Goal: Task Accomplishment & Management: Manage account settings

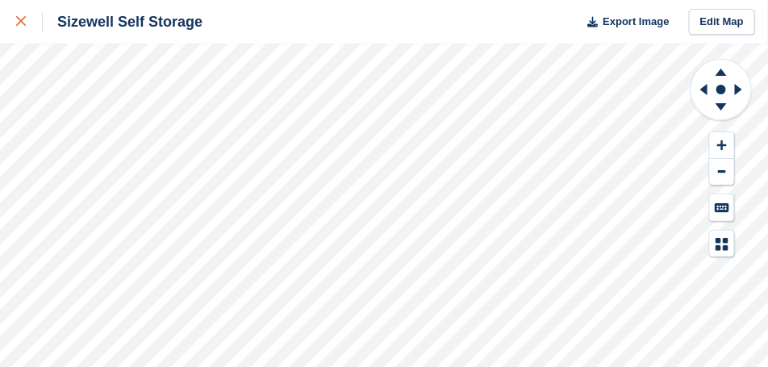
click at [26, 27] on div at bounding box center [29, 21] width 27 height 19
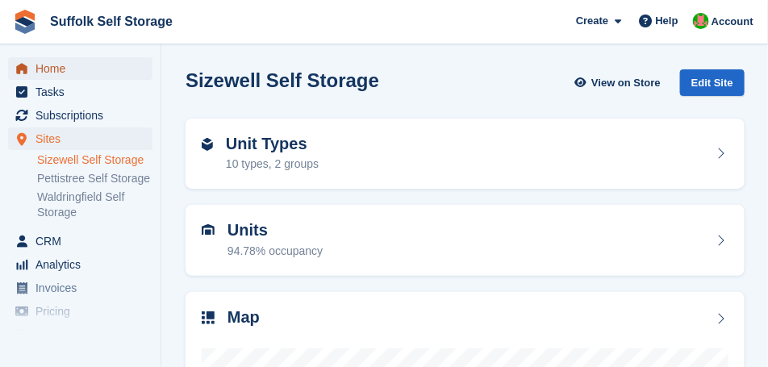
click at [59, 72] on span "Home" at bounding box center [84, 68] width 97 height 23
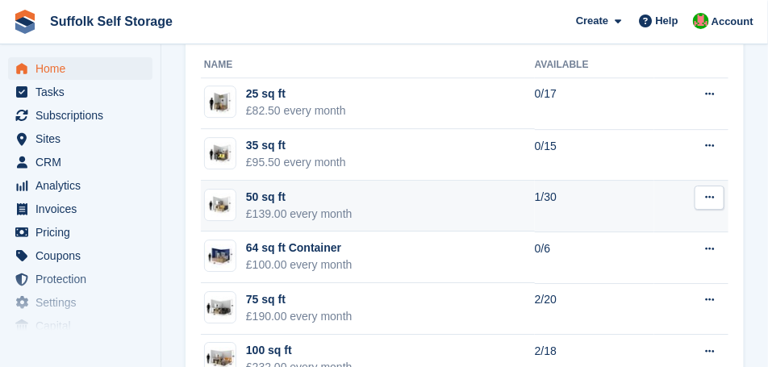
scroll to position [1170, 0]
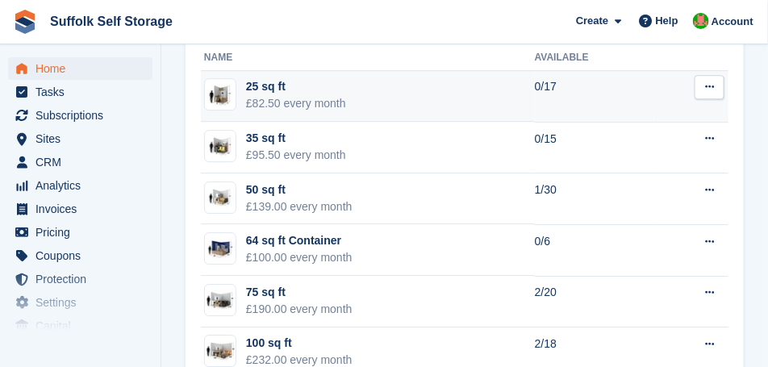
click at [270, 109] on div "£82.50 every month" at bounding box center [296, 103] width 100 height 17
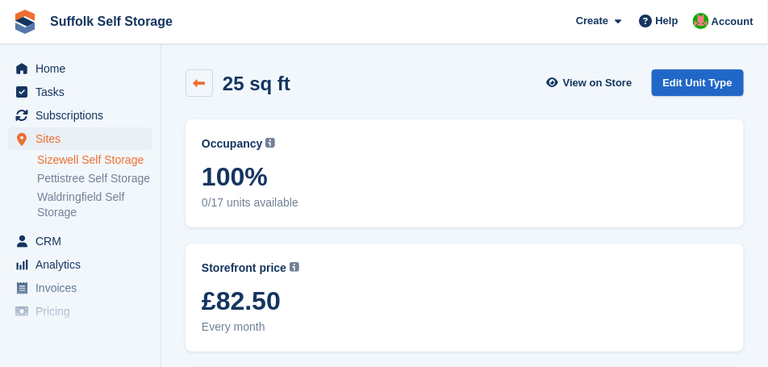
click at [198, 86] on icon at bounding box center [200, 83] width 12 height 12
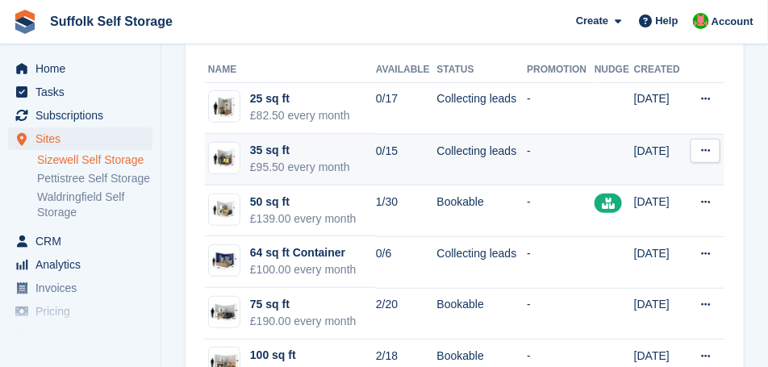
scroll to position [202, 0]
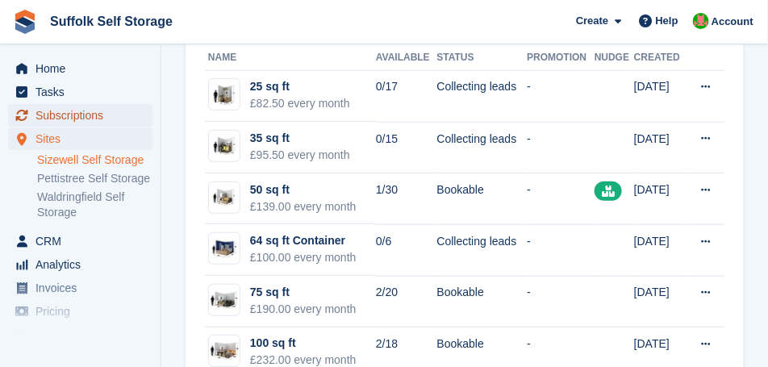
click at [64, 123] on span "Subscriptions" at bounding box center [84, 115] width 97 height 23
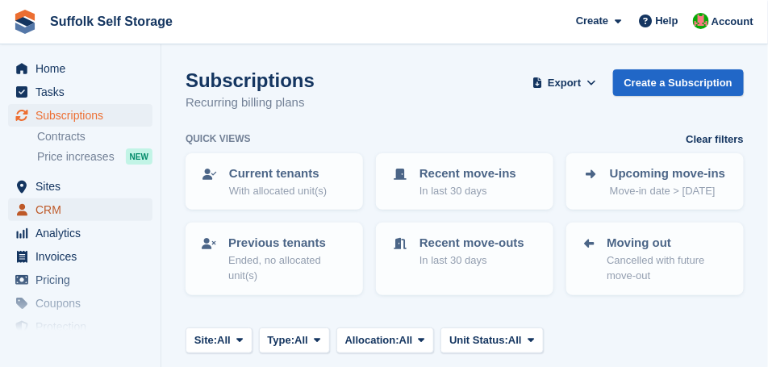
click at [55, 211] on span "CRM" at bounding box center [84, 210] width 97 height 23
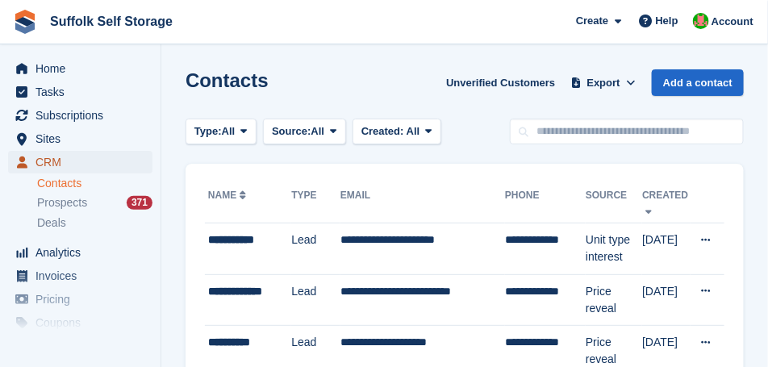
click at [55, 165] on span "CRM" at bounding box center [84, 162] width 97 height 23
click at [36, 63] on span "Home" at bounding box center [84, 68] width 97 height 23
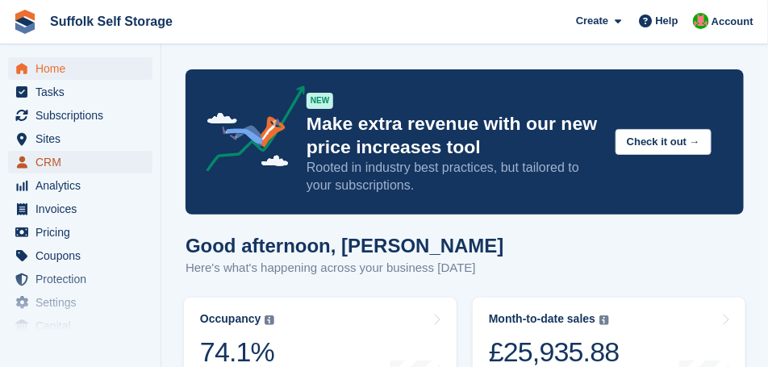
click at [40, 161] on span "CRM" at bounding box center [84, 162] width 97 height 23
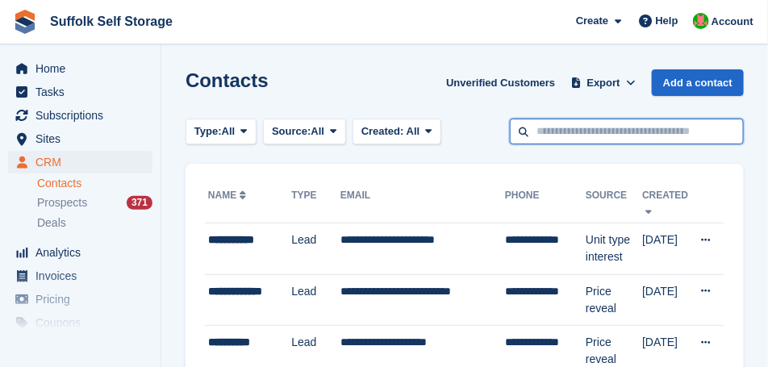
click at [543, 136] on input "text" at bounding box center [627, 132] width 234 height 27
type input "******"
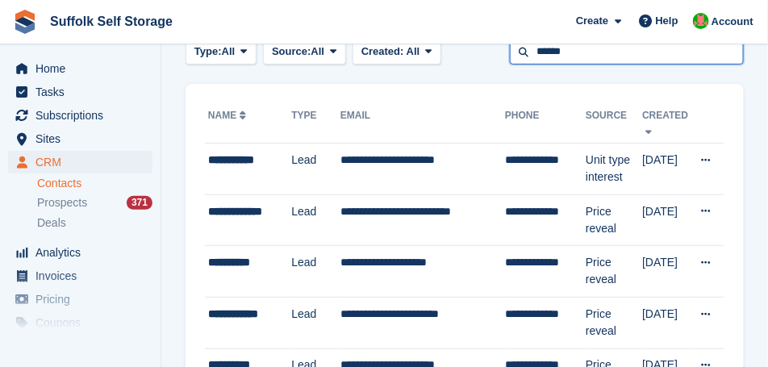
scroll to position [81, 0]
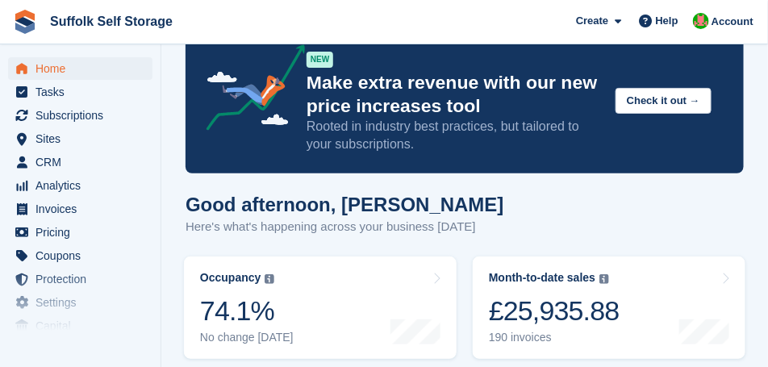
scroll to position [40, 0]
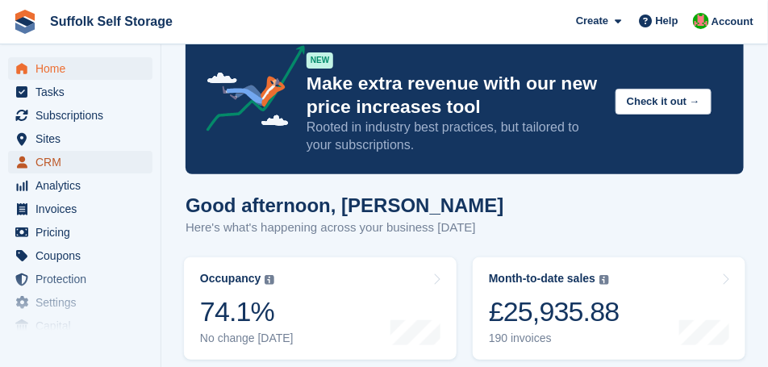
click at [53, 163] on span "CRM" at bounding box center [84, 162] width 97 height 23
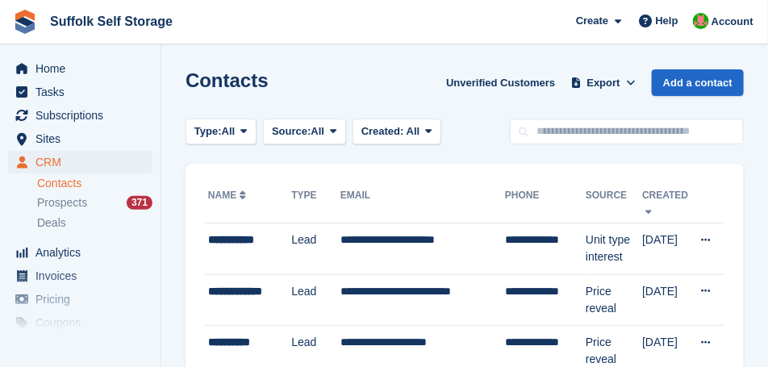
click at [90, 189] on link "Contacts" at bounding box center [94, 183] width 115 height 15
click at [57, 207] on span "Prospects" at bounding box center [62, 202] width 50 height 15
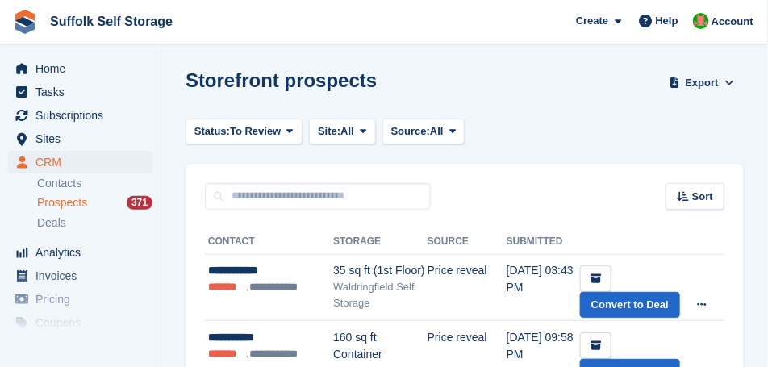
click at [61, 204] on span "Prospects" at bounding box center [62, 202] width 50 height 15
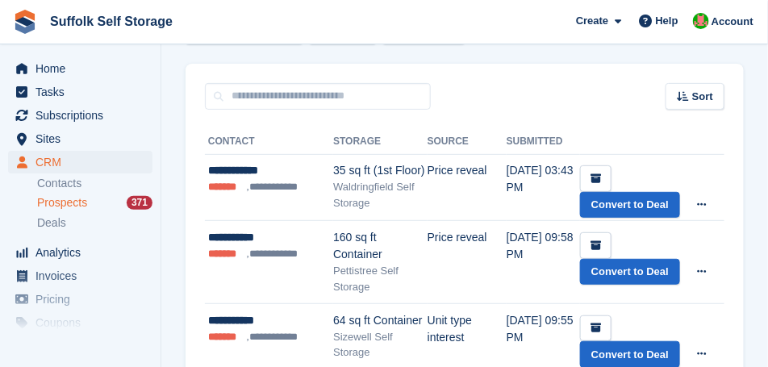
scroll to position [81, 0]
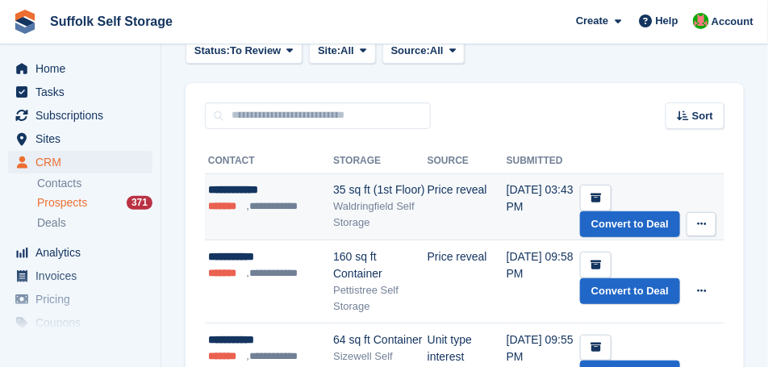
click at [291, 203] on li "**********" at bounding box center [276, 207] width 58 height 16
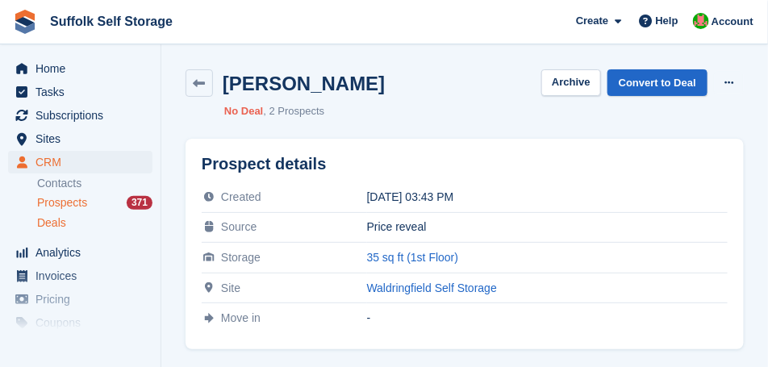
click at [51, 224] on span "Deals" at bounding box center [51, 223] width 29 height 15
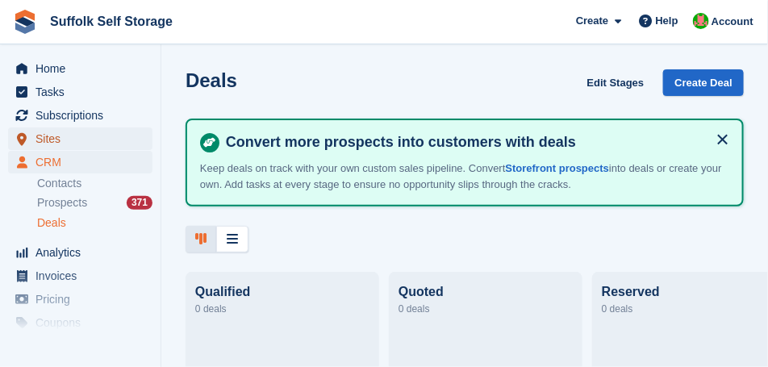
click at [55, 140] on span "Sites" at bounding box center [84, 139] width 97 height 23
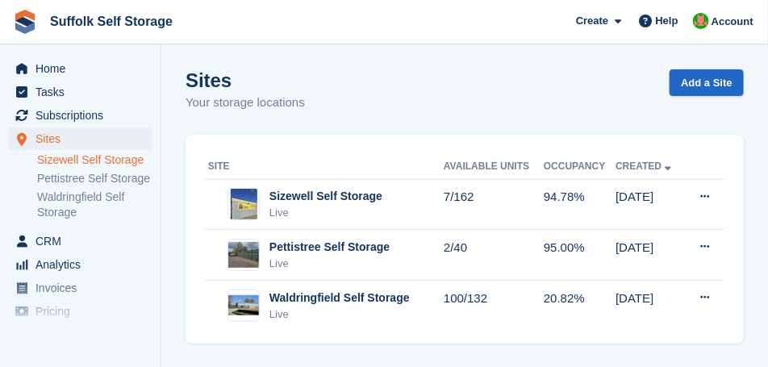
click at [64, 160] on link "Sizewell Self Storage" at bounding box center [94, 160] width 115 height 15
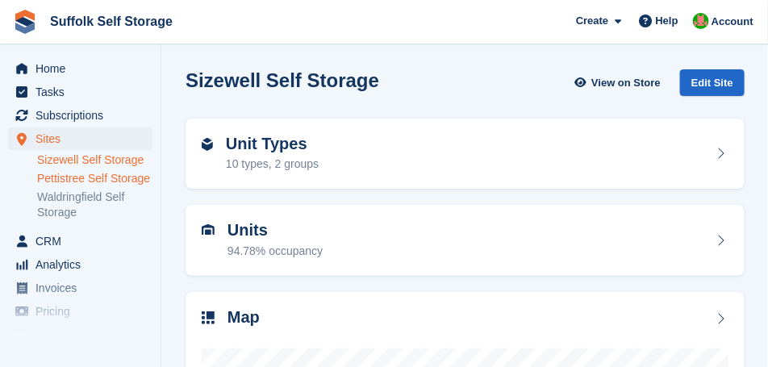
click at [83, 181] on link "Pettistree Self Storage" at bounding box center [94, 178] width 115 height 15
click at [91, 164] on link "Sizewell Self Storage" at bounding box center [94, 160] width 115 height 15
click at [105, 179] on link "Pettistree Self Storage" at bounding box center [94, 178] width 115 height 15
click at [107, 164] on link "Sizewell Self Storage" at bounding box center [94, 160] width 115 height 15
click at [81, 195] on link "Waldringfield Self Storage" at bounding box center [94, 205] width 115 height 31
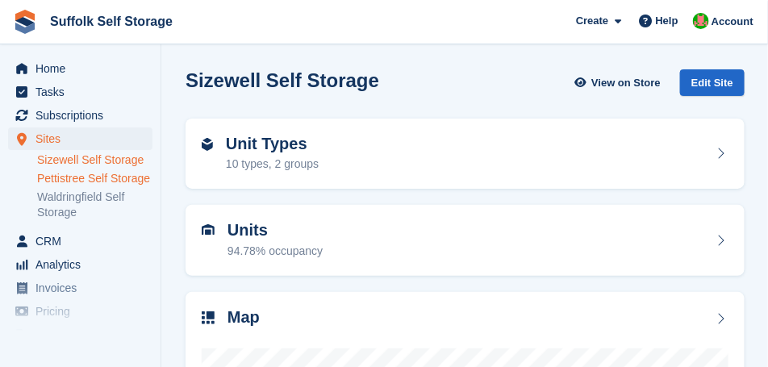
click at [87, 180] on link "Pettistree Self Storage" at bounding box center [94, 178] width 115 height 15
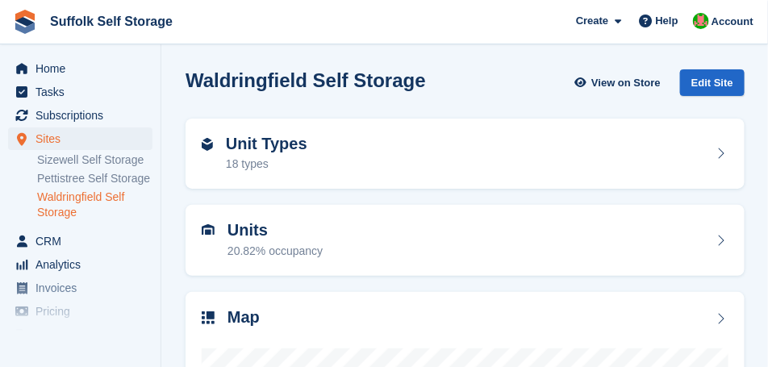
click at [66, 212] on link "Waldringfield Self Storage" at bounding box center [94, 205] width 115 height 31
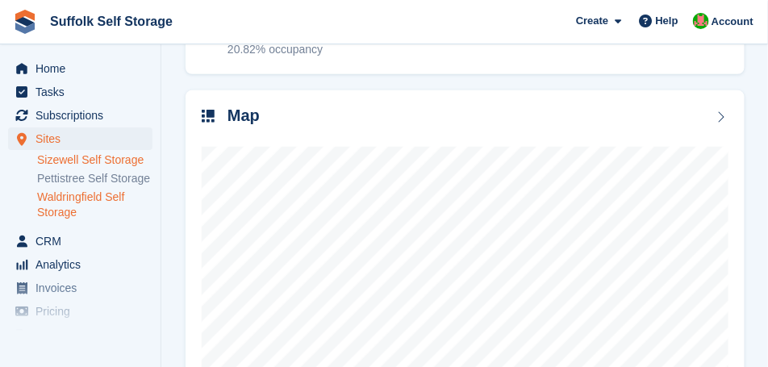
click at [93, 160] on link "Sizewell Self Storage" at bounding box center [94, 160] width 115 height 15
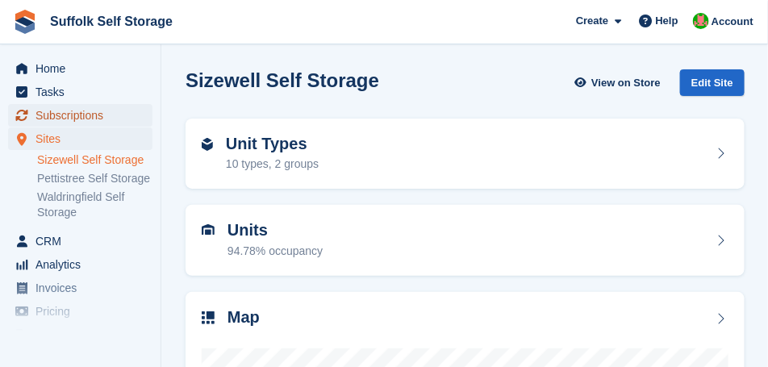
click at [69, 116] on span "Subscriptions" at bounding box center [84, 115] width 97 height 23
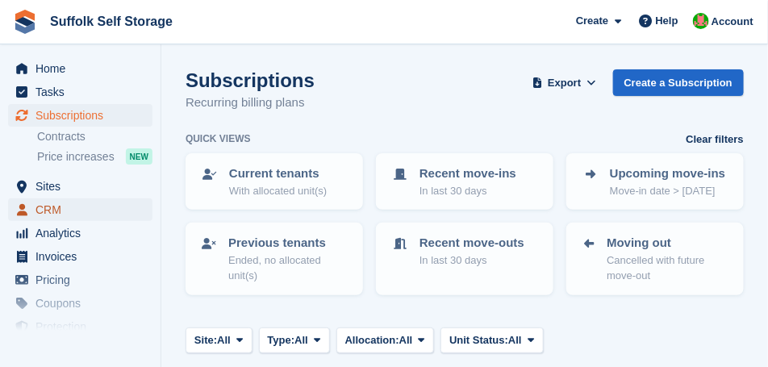
click at [47, 211] on span "CRM" at bounding box center [84, 210] width 97 height 23
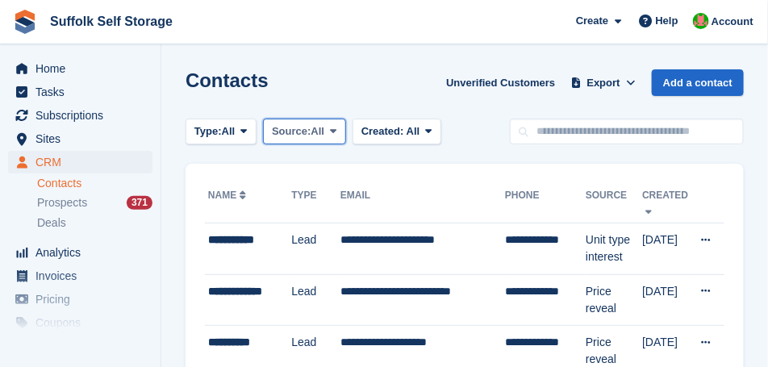
click at [301, 134] on span "Source:" at bounding box center [291, 131] width 39 height 16
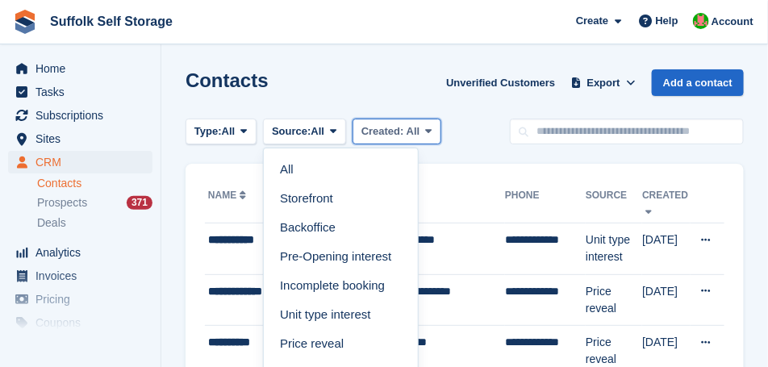
click at [380, 128] on span "Created:" at bounding box center [383, 131] width 43 height 12
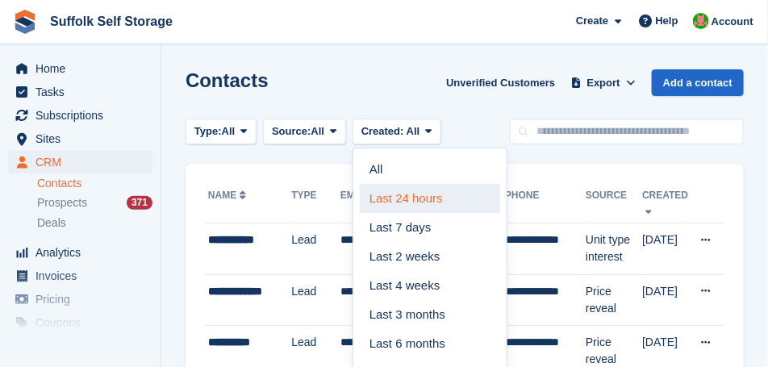
click at [379, 200] on link "Last 24 hours" at bounding box center [430, 198] width 140 height 29
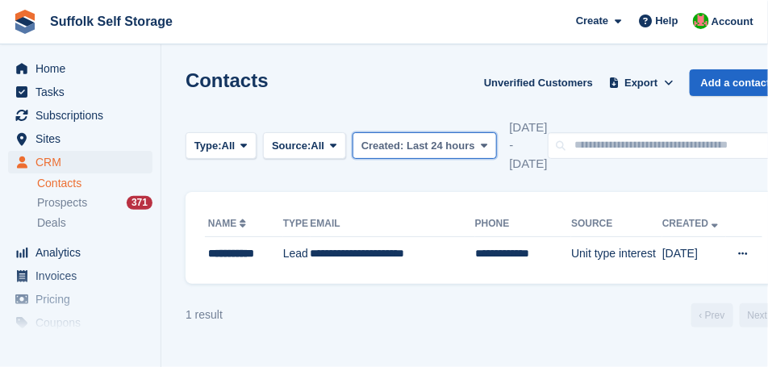
click at [394, 152] on span "Created:" at bounding box center [383, 146] width 43 height 12
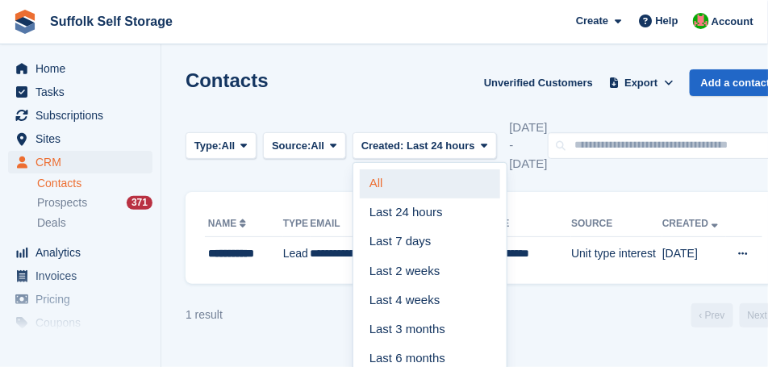
click at [377, 199] on link "All" at bounding box center [430, 184] width 140 height 29
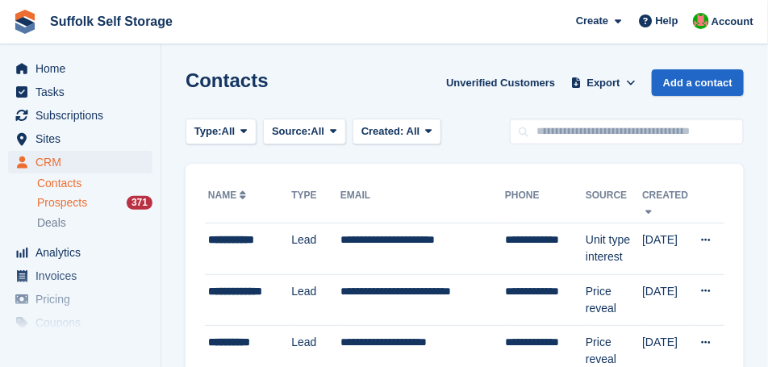
click at [73, 203] on span "Prospects" at bounding box center [62, 202] width 50 height 15
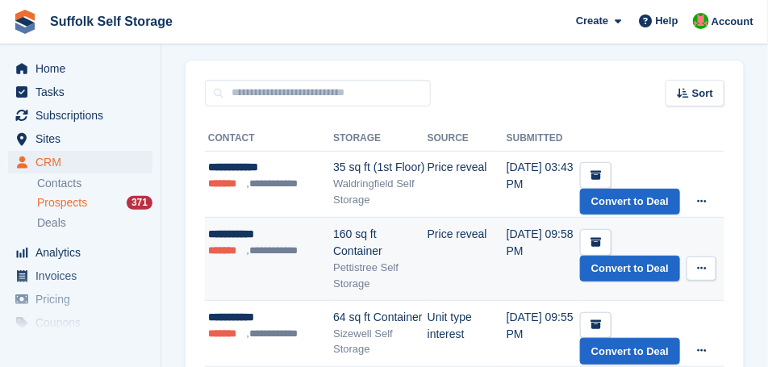
scroll to position [161, 0]
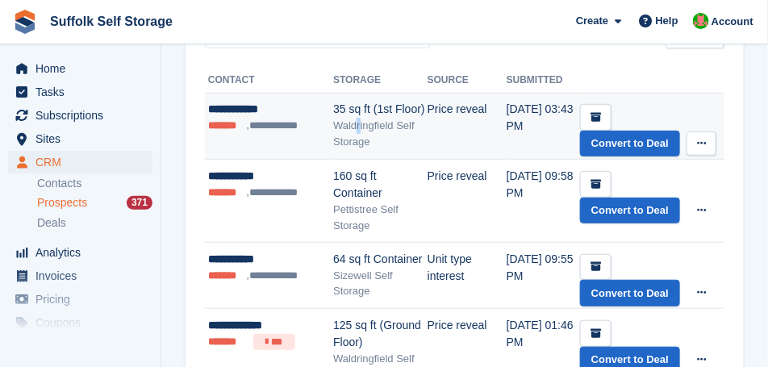
click at [358, 119] on div "Waldringfield Self Storage" at bounding box center [380, 133] width 94 height 31
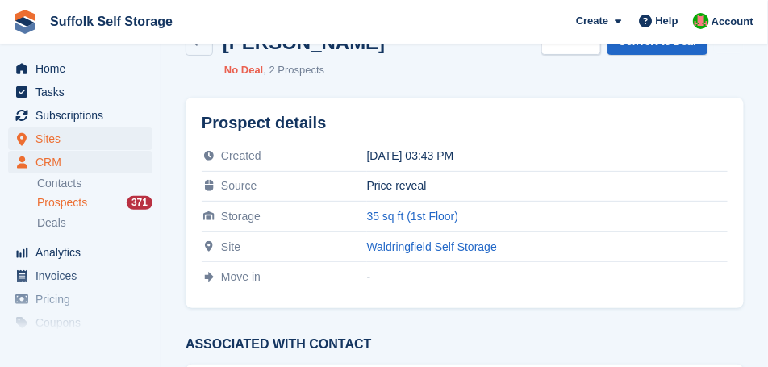
scroll to position [40, 0]
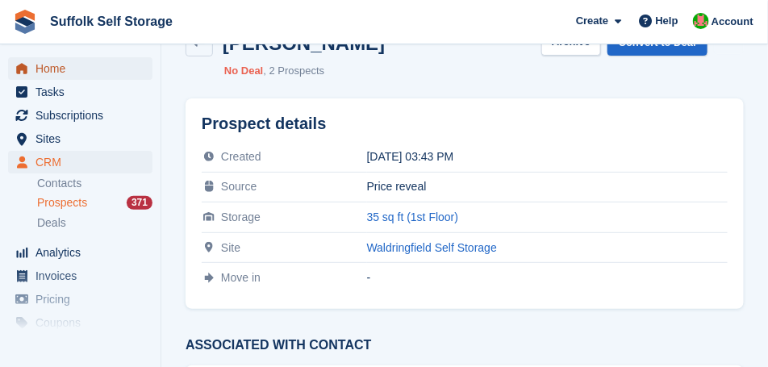
click at [52, 75] on span "Home" at bounding box center [84, 68] width 97 height 23
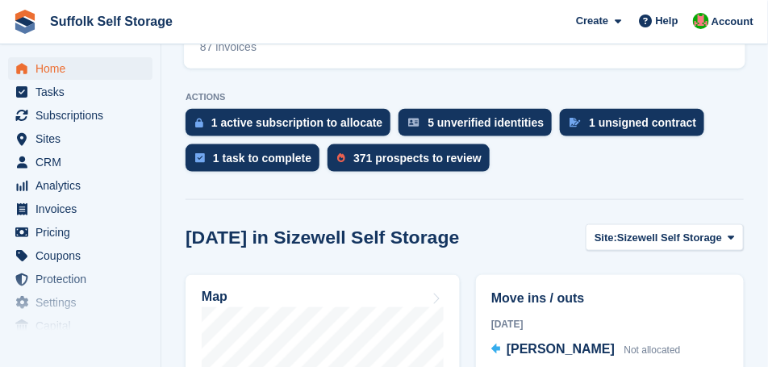
scroll to position [404, 0]
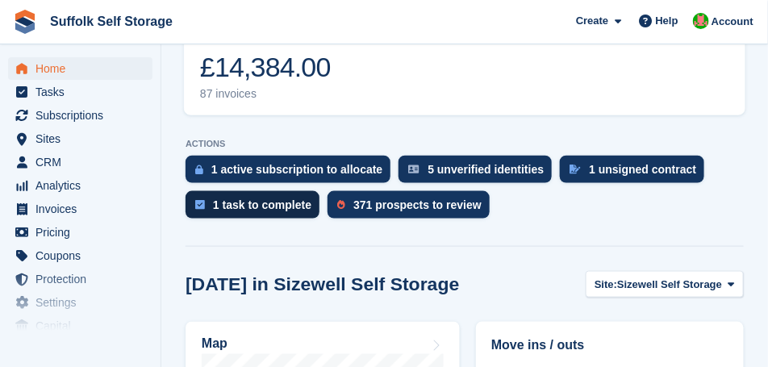
click at [274, 211] on div "1 task to complete" at bounding box center [262, 205] width 98 height 13
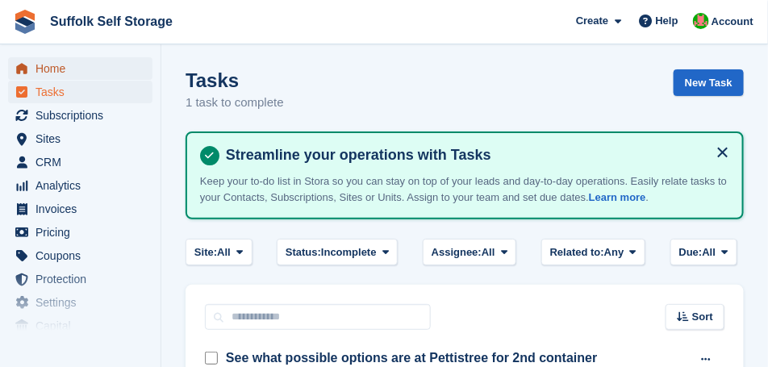
click at [44, 73] on span "Home" at bounding box center [84, 68] width 97 height 23
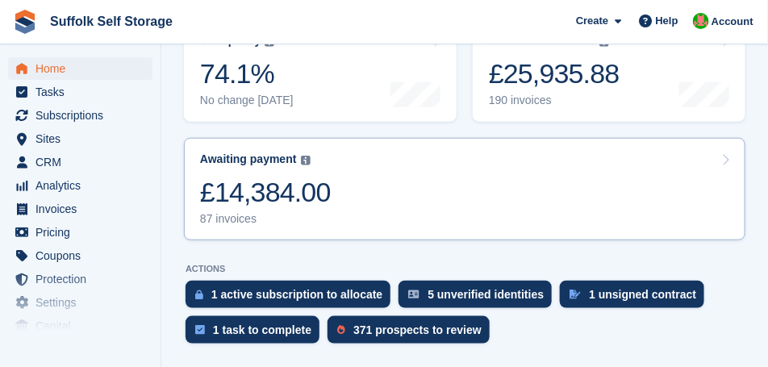
scroll to position [283, 0]
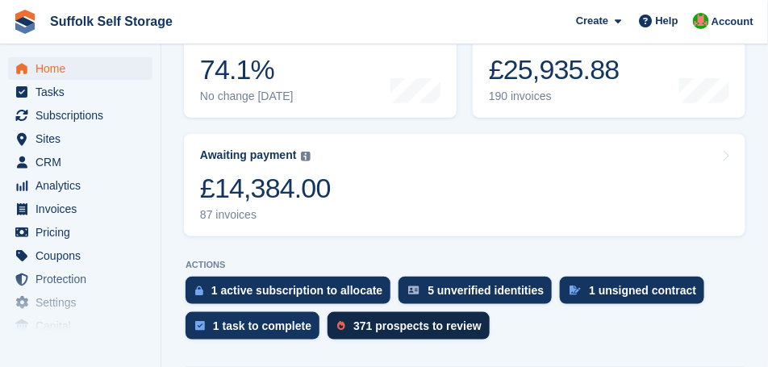
click at [407, 329] on div "371 prospects to review" at bounding box center [418, 326] width 128 height 13
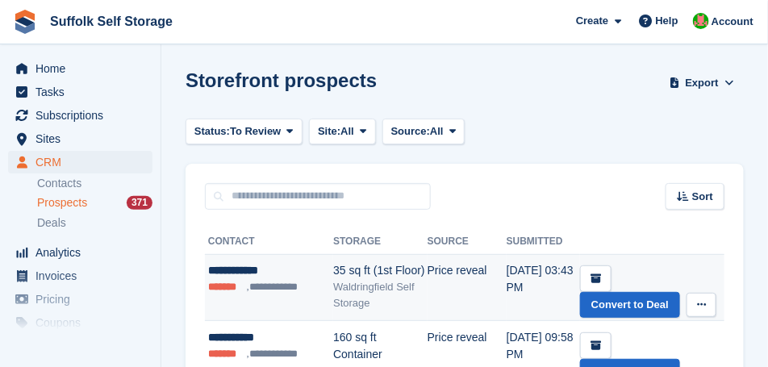
click at [687, 303] on button at bounding box center [702, 305] width 30 height 24
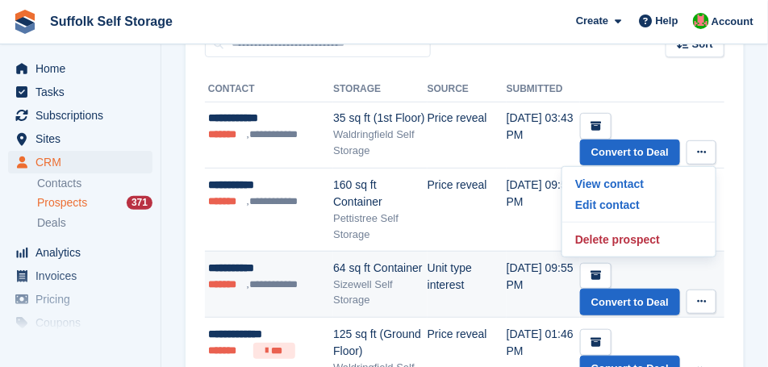
scroll to position [161, 0]
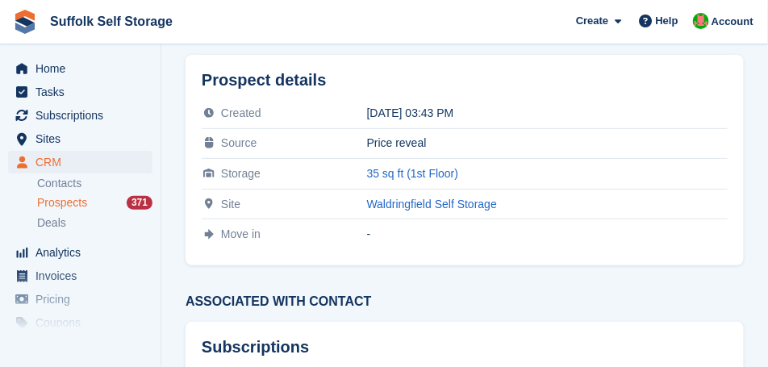
scroll to position [35, 0]
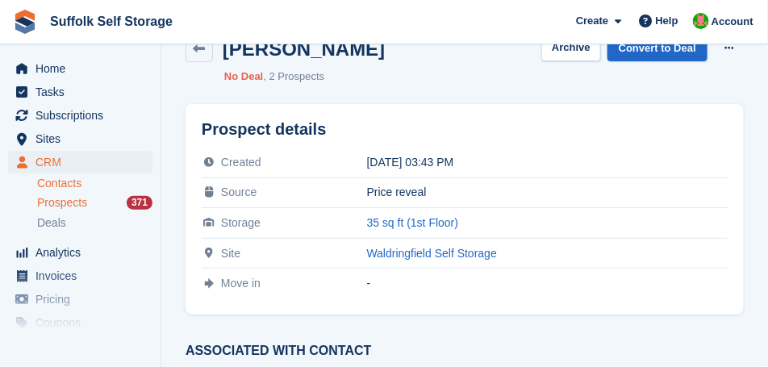
click at [87, 182] on link "Contacts" at bounding box center [94, 183] width 115 height 15
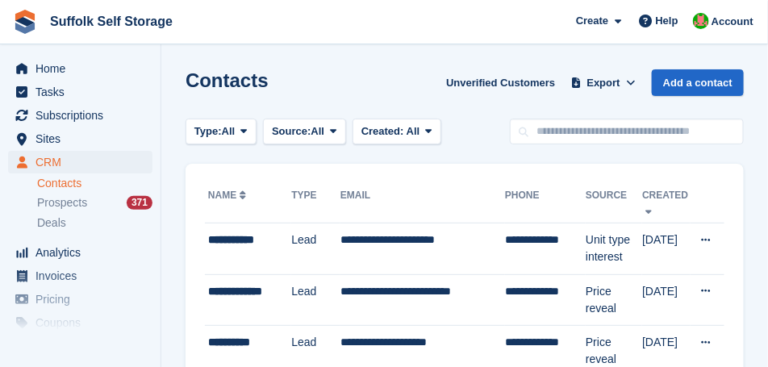
click at [66, 185] on link "Contacts" at bounding box center [94, 183] width 115 height 15
click at [81, 182] on link "Contacts" at bounding box center [94, 183] width 115 height 15
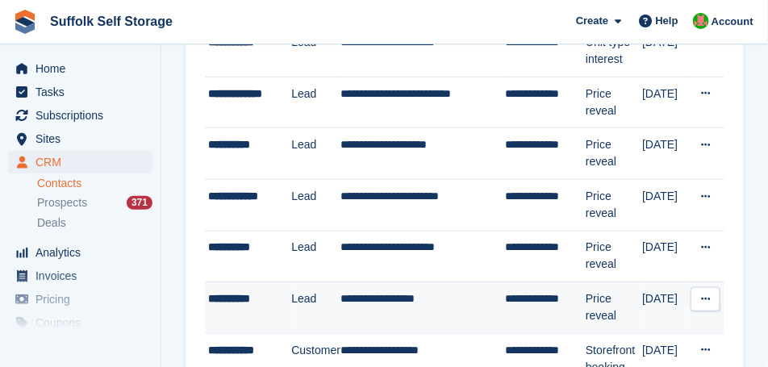
scroll to position [202, 0]
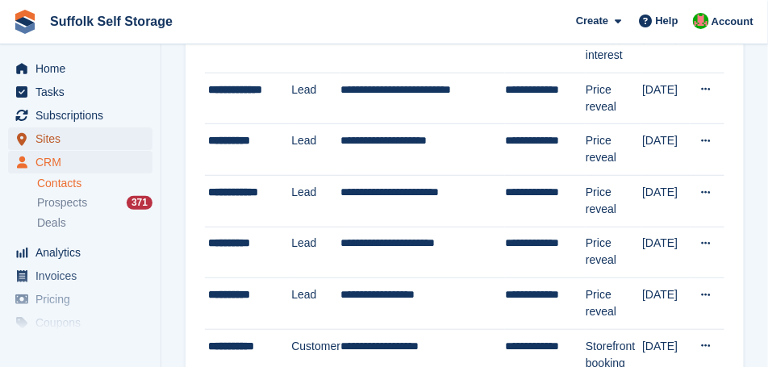
click at [57, 140] on span "Sites" at bounding box center [84, 139] width 97 height 23
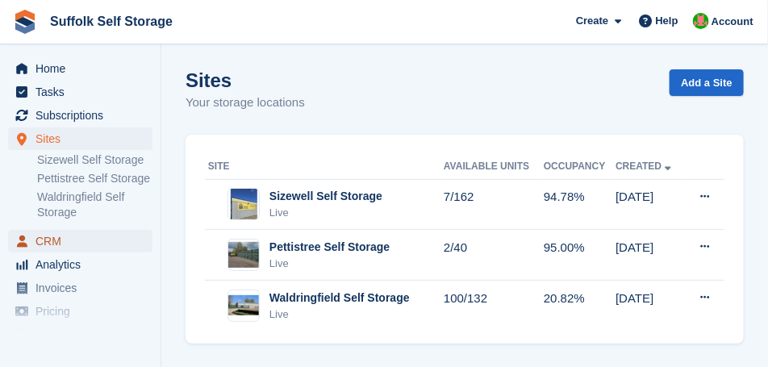
click at [62, 244] on span "CRM" at bounding box center [84, 241] width 97 height 23
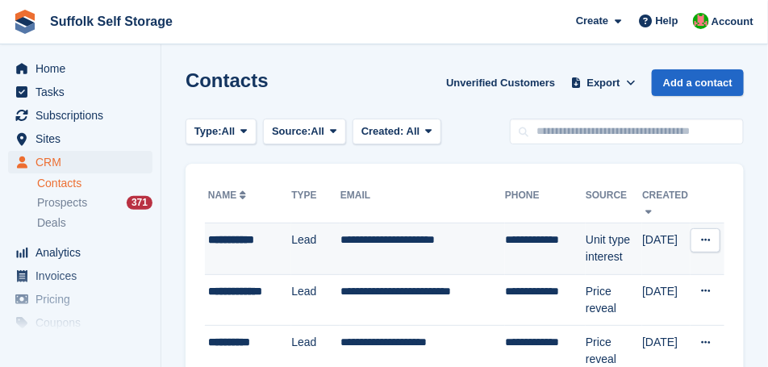
click at [309, 254] on td "Lead" at bounding box center [315, 250] width 49 height 52
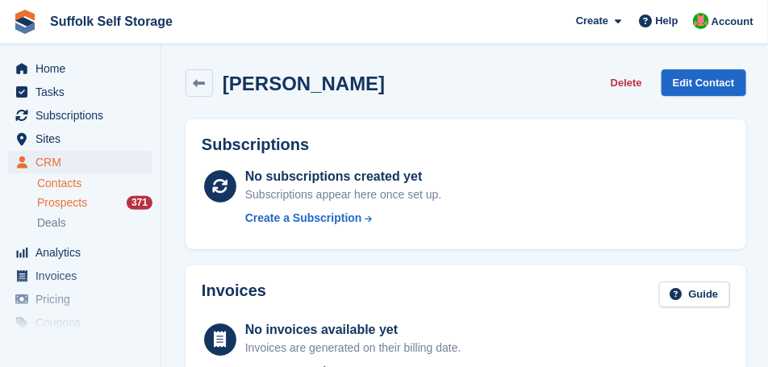
click at [66, 204] on span "Prospects" at bounding box center [62, 202] width 50 height 15
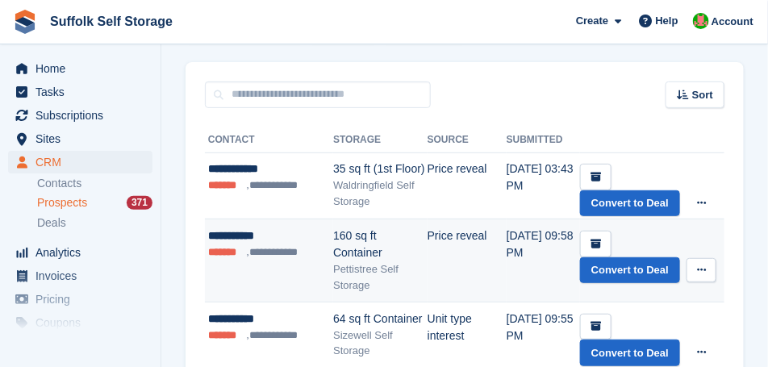
scroll to position [121, 0]
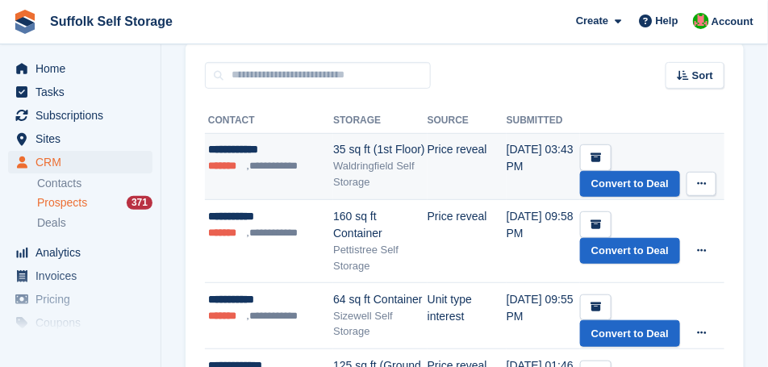
click at [697, 184] on icon at bounding box center [701, 183] width 9 height 10
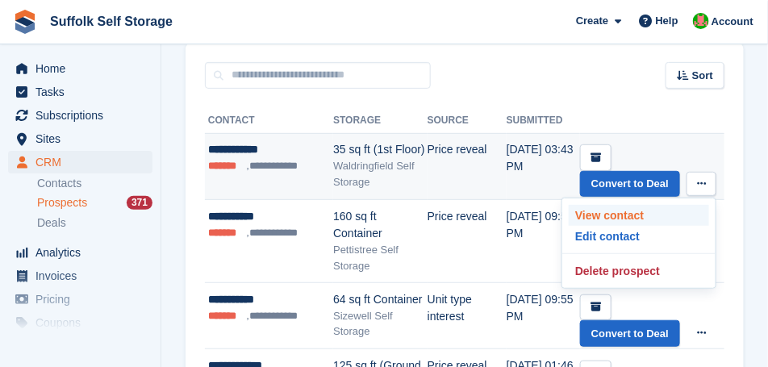
click at [569, 214] on p "View contact" at bounding box center [639, 215] width 140 height 21
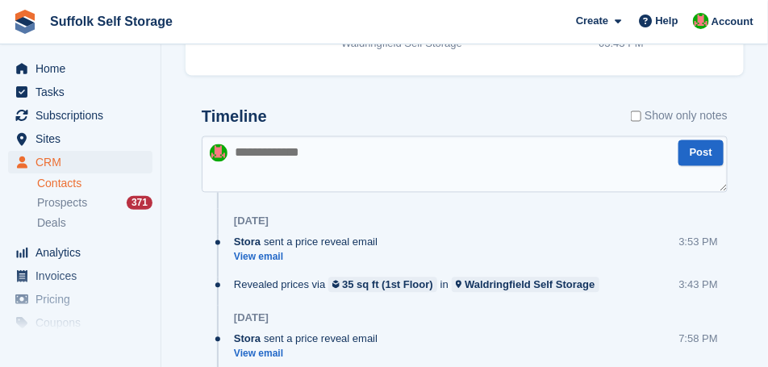
scroll to position [686, 0]
click at [297, 157] on textarea at bounding box center [465, 164] width 526 height 57
type textarea "*"
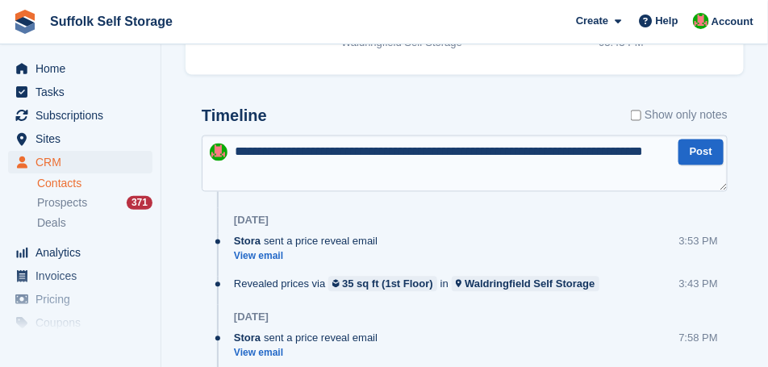
click at [534, 157] on textarea "**********" at bounding box center [465, 164] width 526 height 57
click at [306, 177] on textarea "**********" at bounding box center [465, 164] width 526 height 57
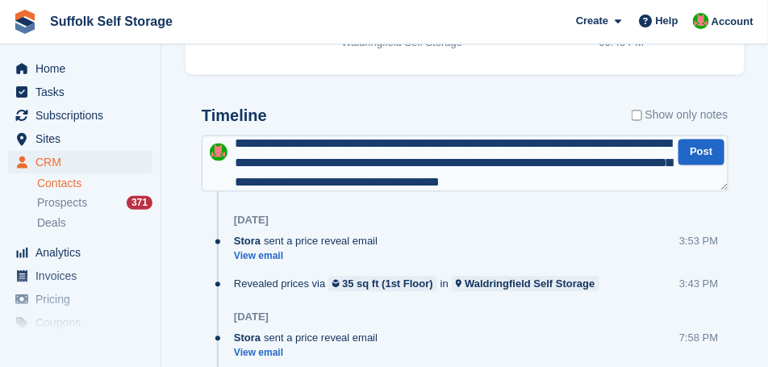
scroll to position [27, 0]
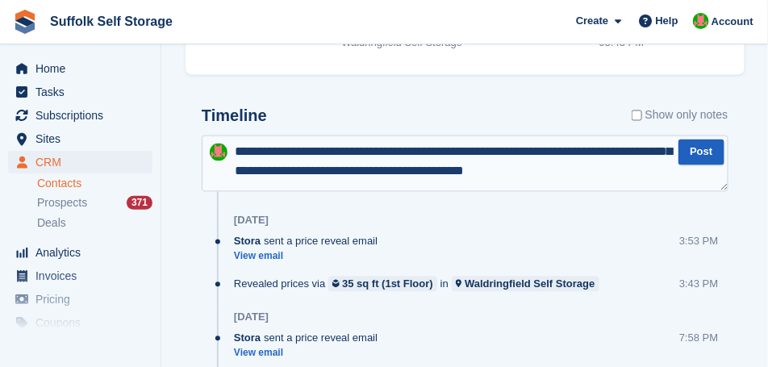
type textarea "**********"
click at [685, 154] on button "Post" at bounding box center [701, 153] width 45 height 27
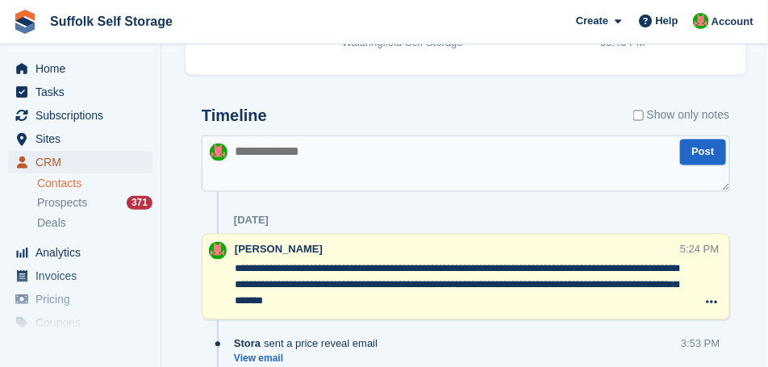
click at [62, 162] on span "CRM" at bounding box center [84, 162] width 97 height 23
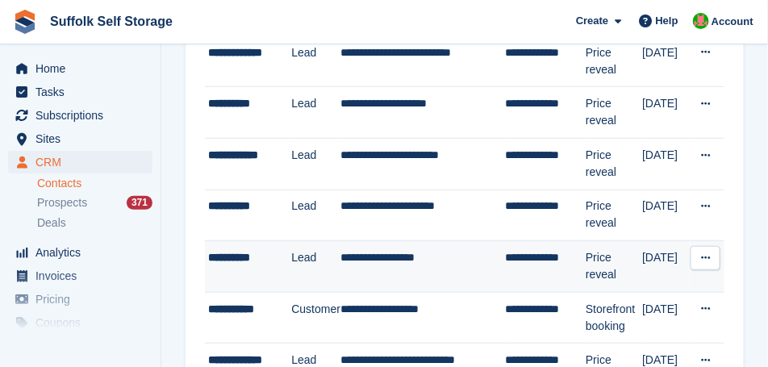
scroll to position [242, 0]
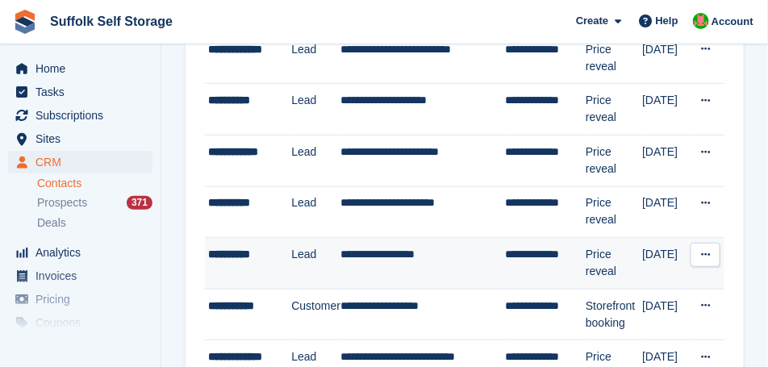
click at [257, 246] on div "**********" at bounding box center [249, 254] width 83 height 17
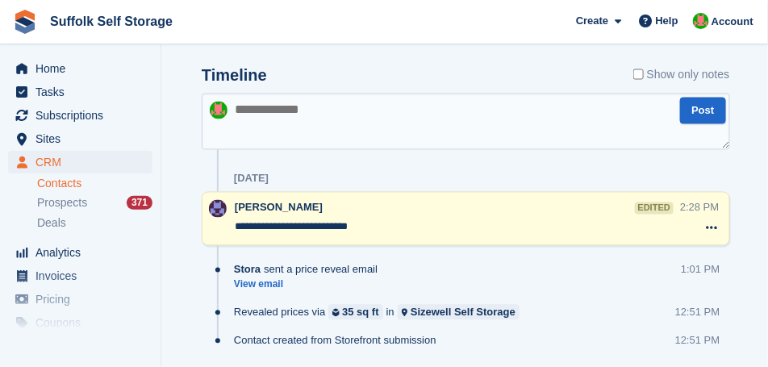
scroll to position [686, 0]
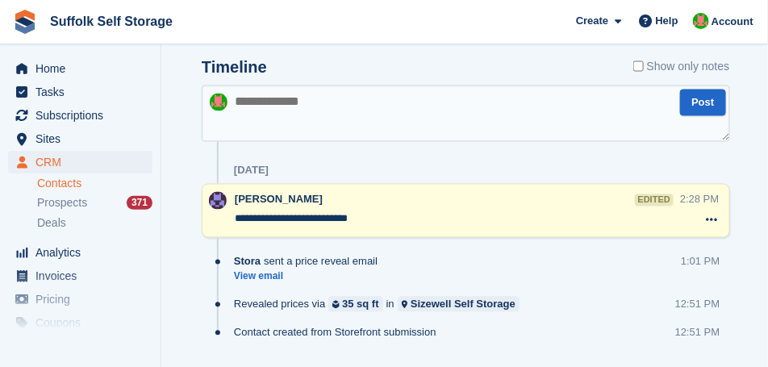
click at [262, 111] on textarea at bounding box center [466, 114] width 529 height 57
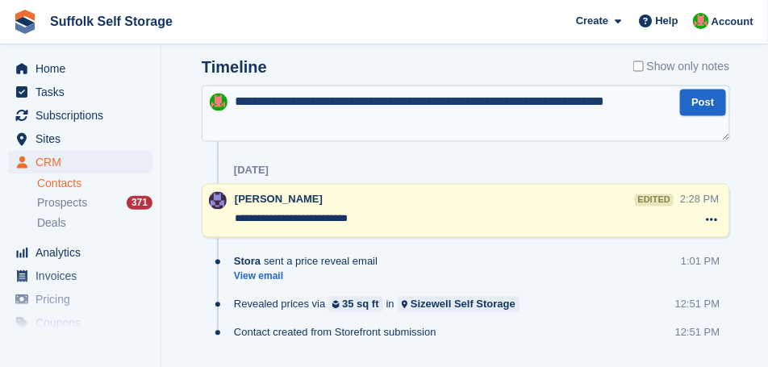
click at [265, 122] on textarea "**********" at bounding box center [466, 114] width 529 height 57
click at [675, 100] on textarea "**********" at bounding box center [466, 114] width 529 height 57
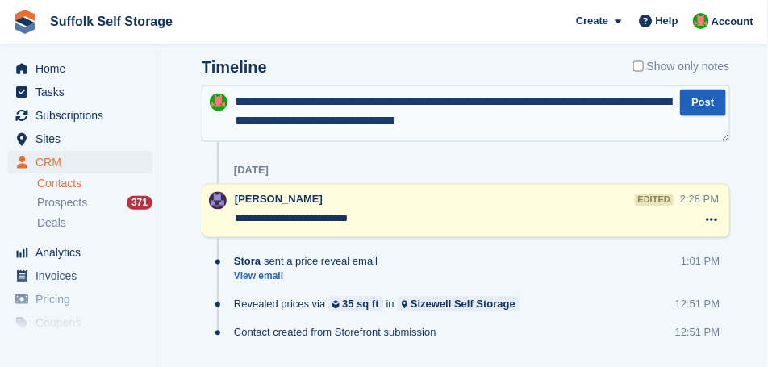
type textarea "**********"
click at [702, 97] on button "Post" at bounding box center [702, 103] width 45 height 27
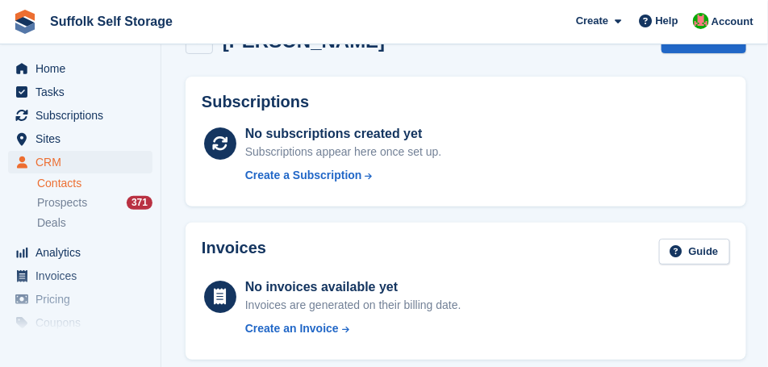
scroll to position [0, 0]
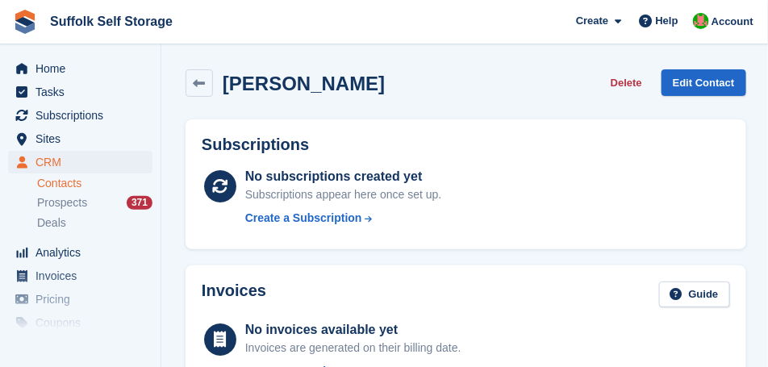
click at [634, 82] on button "Delete" at bounding box center [627, 82] width 44 height 27
